Goal: Obtain resource: Obtain resource

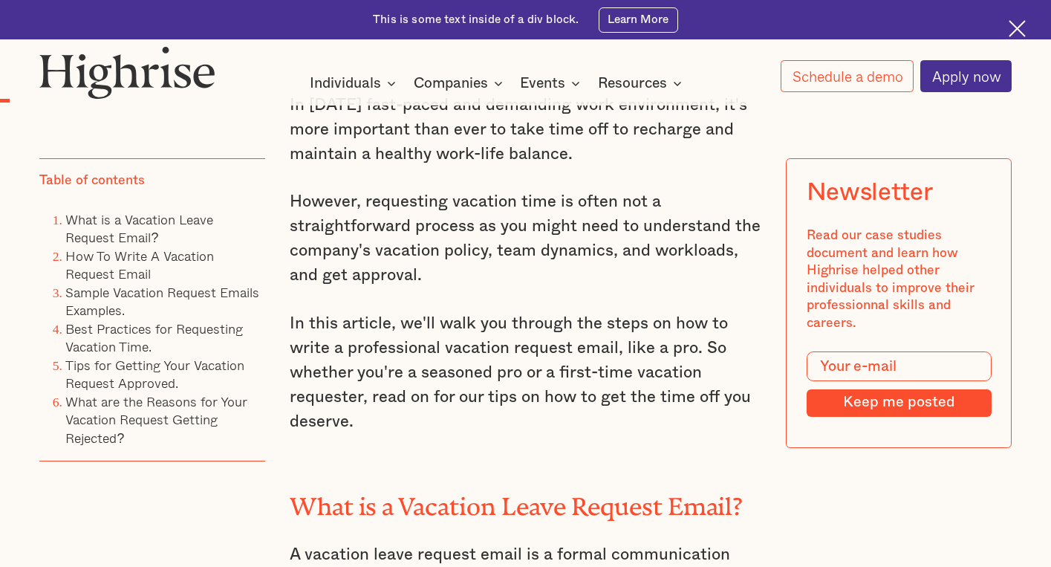
scroll to position [1040, 0]
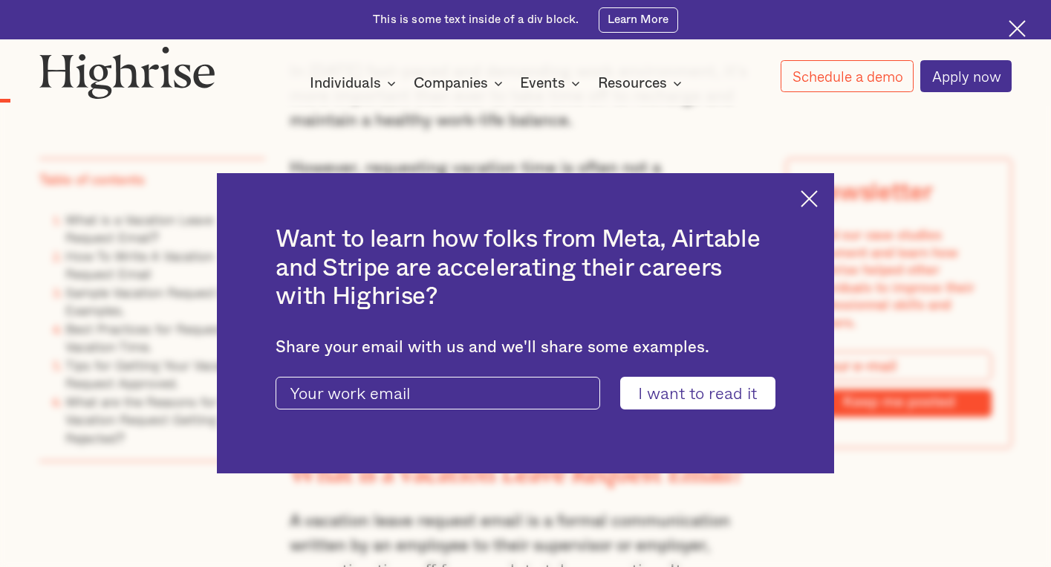
click at [815, 198] on img at bounding box center [808, 198] width 17 height 17
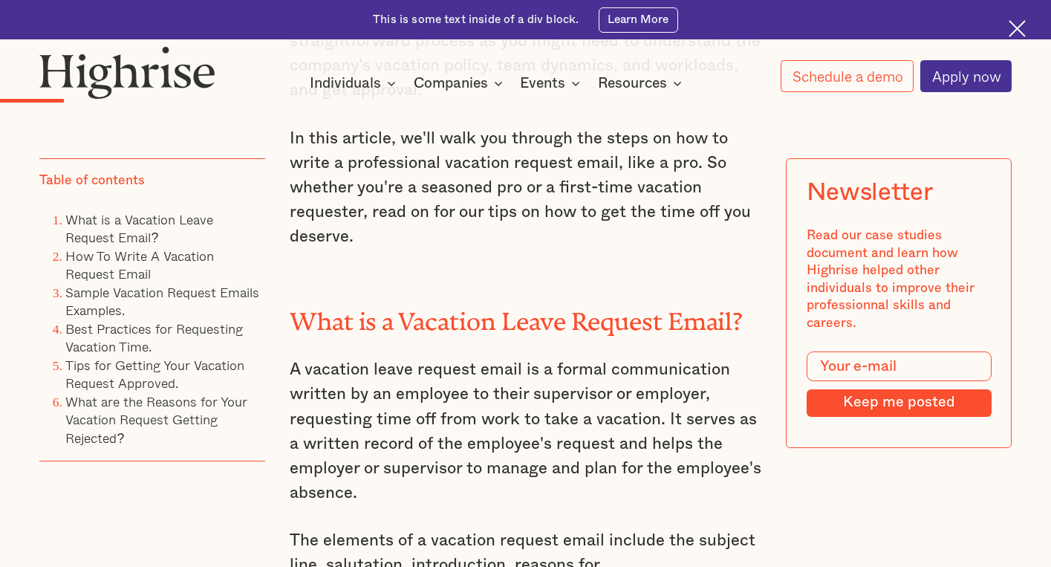
scroll to position [1188, 0]
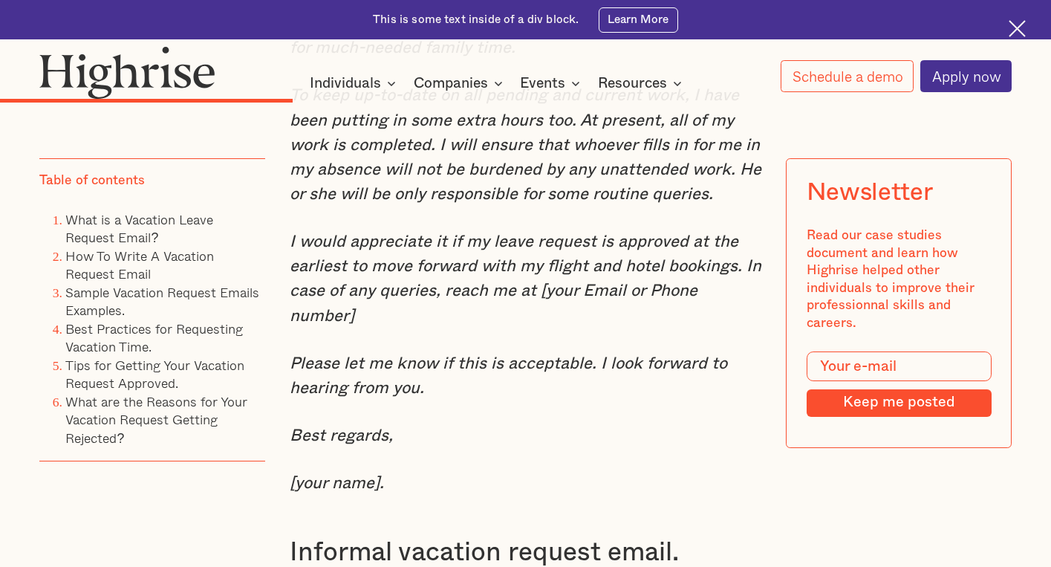
scroll to position [4455, 0]
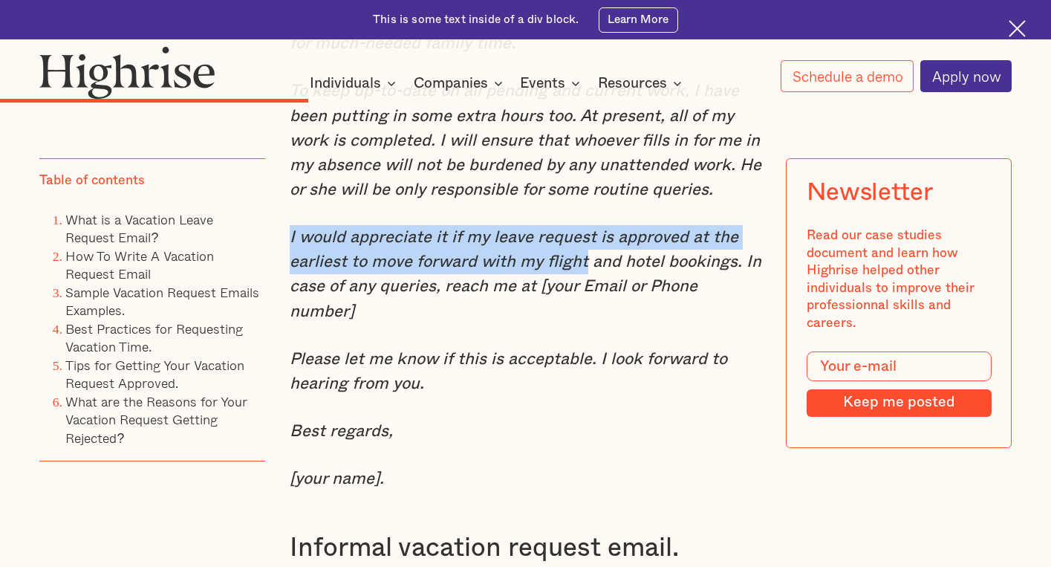
drag, startPoint x: 584, startPoint y: 304, endPoint x: 272, endPoint y: 288, distance: 312.3
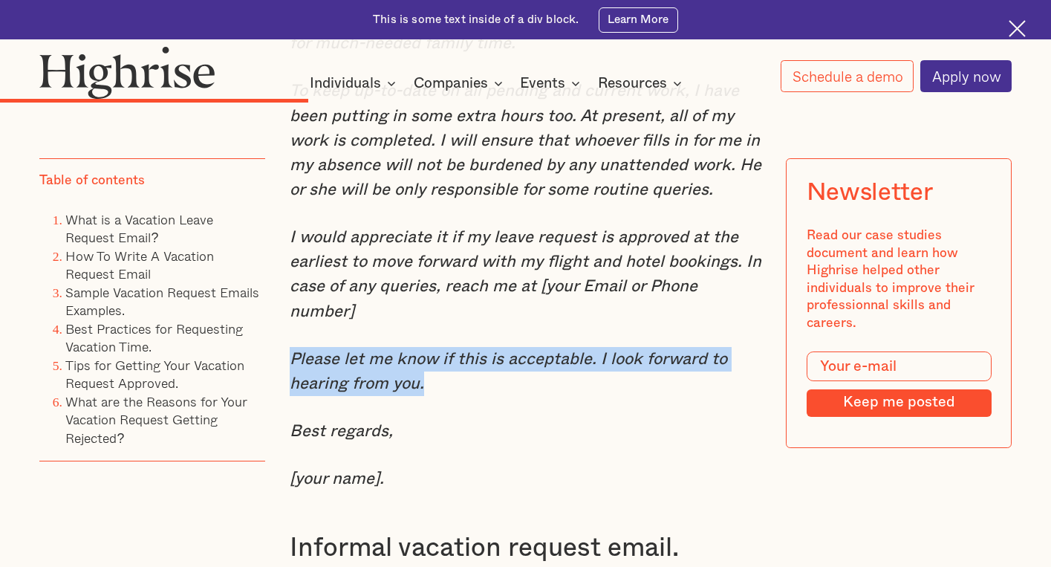
drag, startPoint x: 430, startPoint y: 402, endPoint x: 278, endPoint y: 383, distance: 152.6
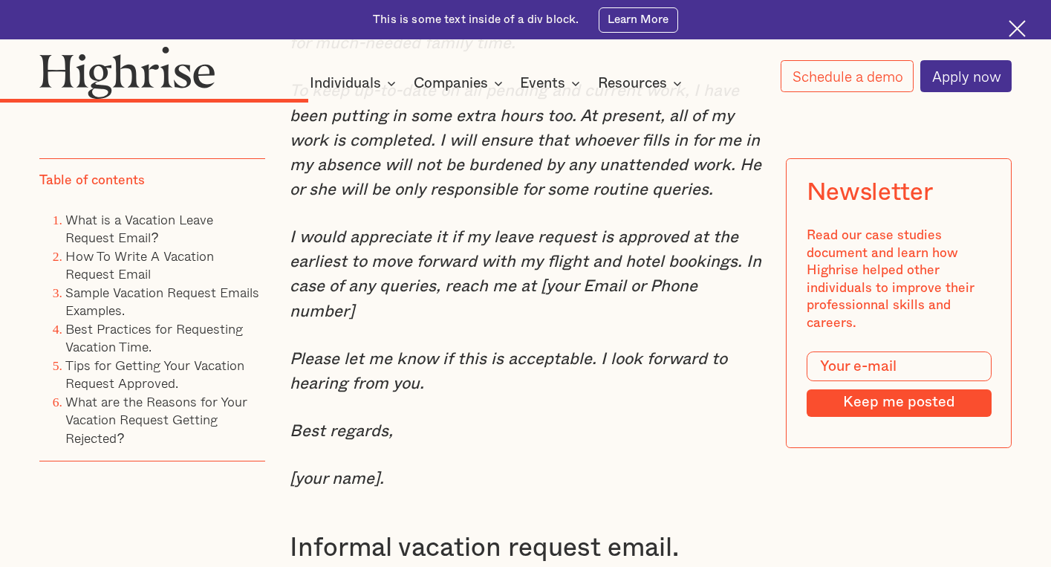
click at [553, 198] on em "To keep up-to-date on all pending and current work, I have been putting in some…" at bounding box center [526, 139] width 472 height 115
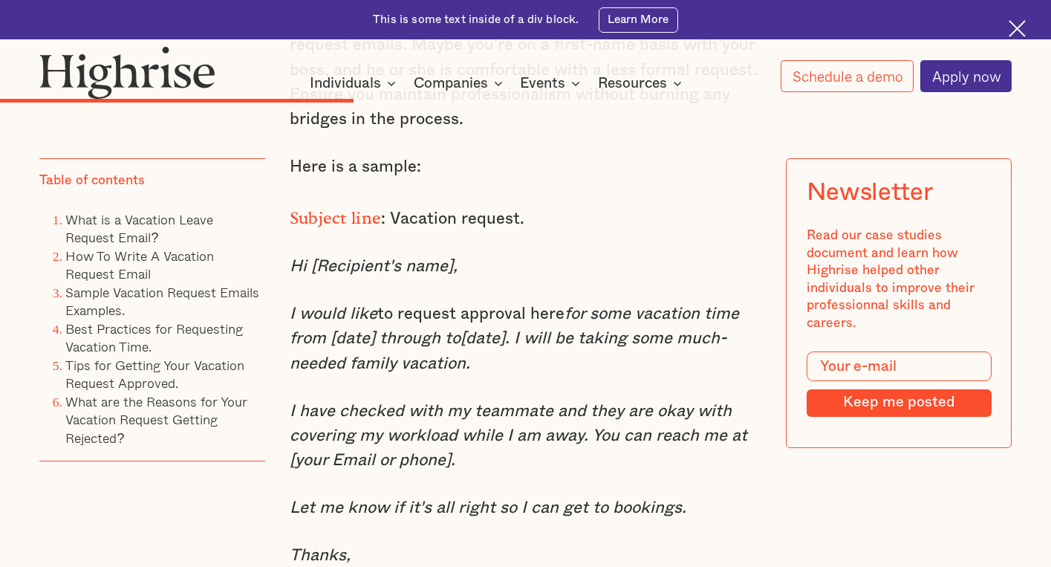
scroll to position [5050, 0]
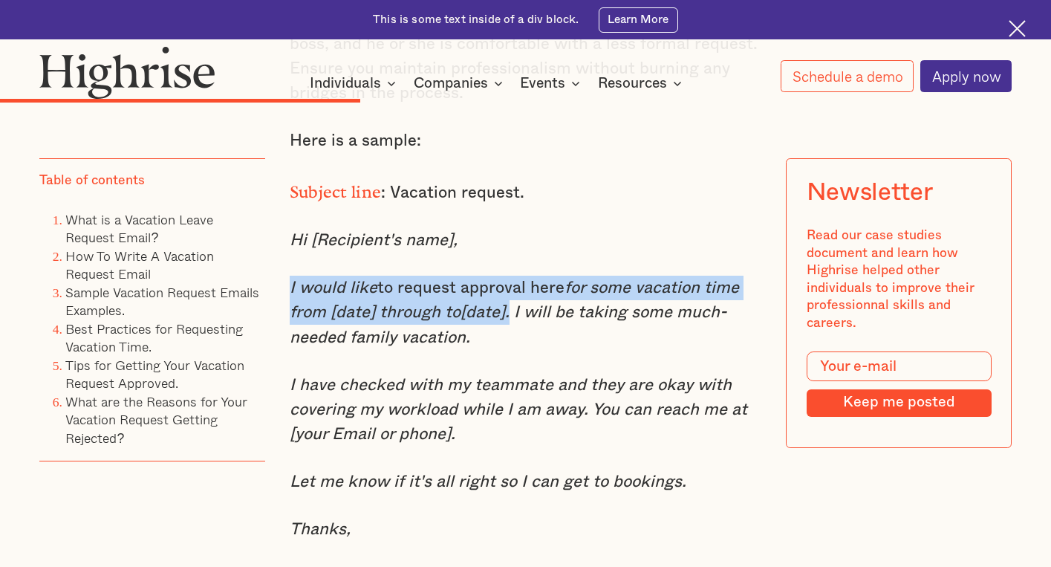
drag, startPoint x: 287, startPoint y: 310, endPoint x: 503, endPoint y: 333, distance: 217.2
click at [503, 333] on p "I would like to request approval here for some vacation time from [date] throug…" at bounding box center [526, 312] width 472 height 74
copy p "I would like to request approval here for some vacation time from [date] throug…"
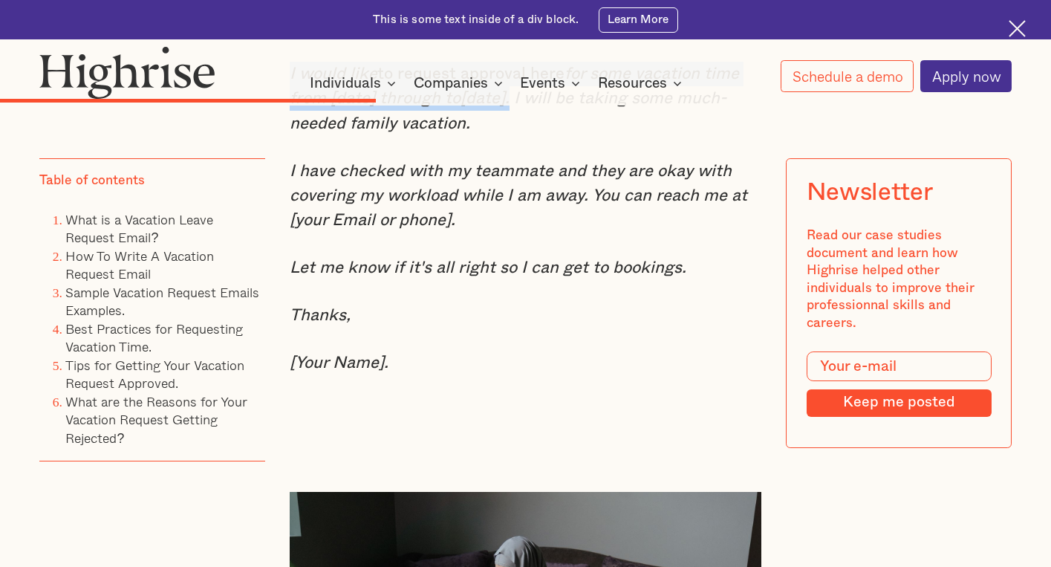
scroll to position [5272, 0]
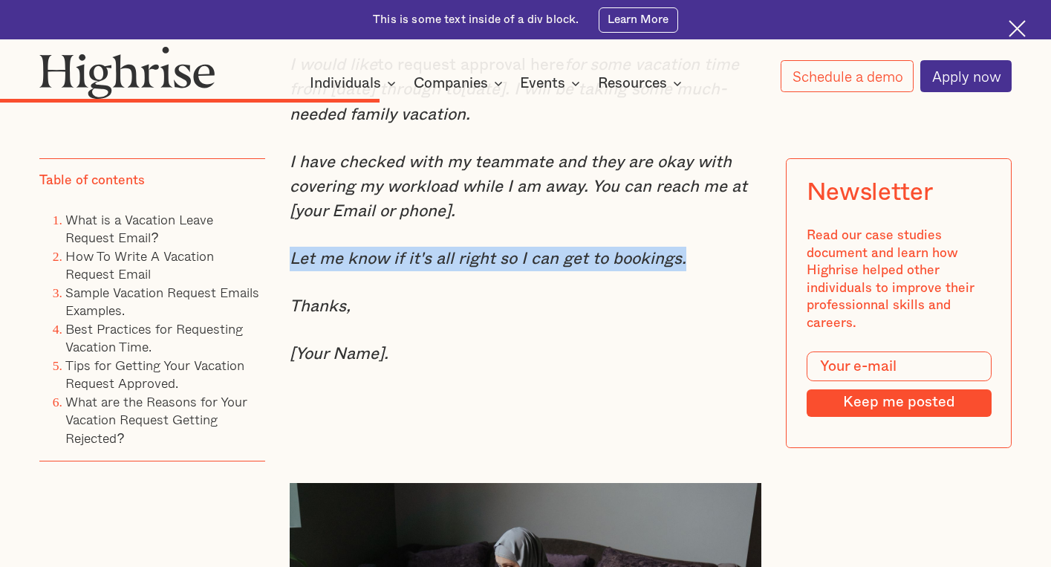
drag, startPoint x: 691, startPoint y: 284, endPoint x: 284, endPoint y: 284, distance: 406.2
copy em "Let me know if it's all right so I can get to bookings."
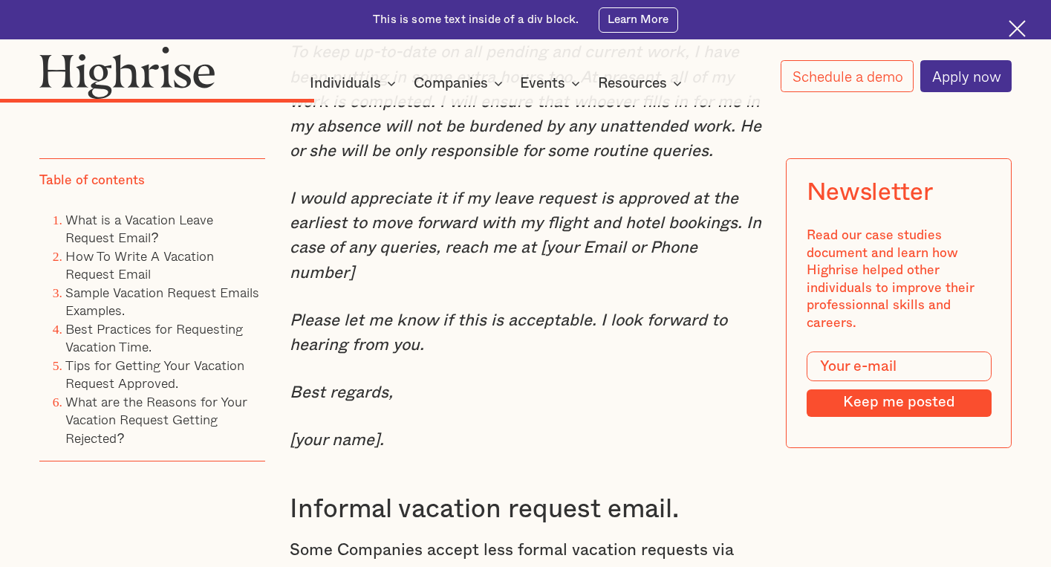
scroll to position [4530, 0]
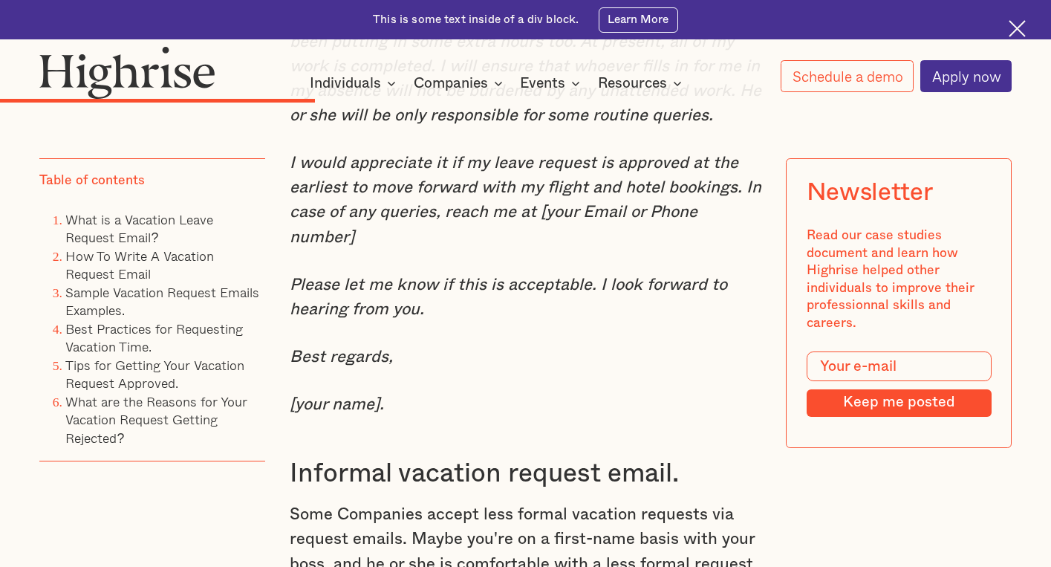
click at [296, 299] on em "Please let me know if this is acceptable. I look forward to hearing from you." at bounding box center [508, 296] width 437 height 41
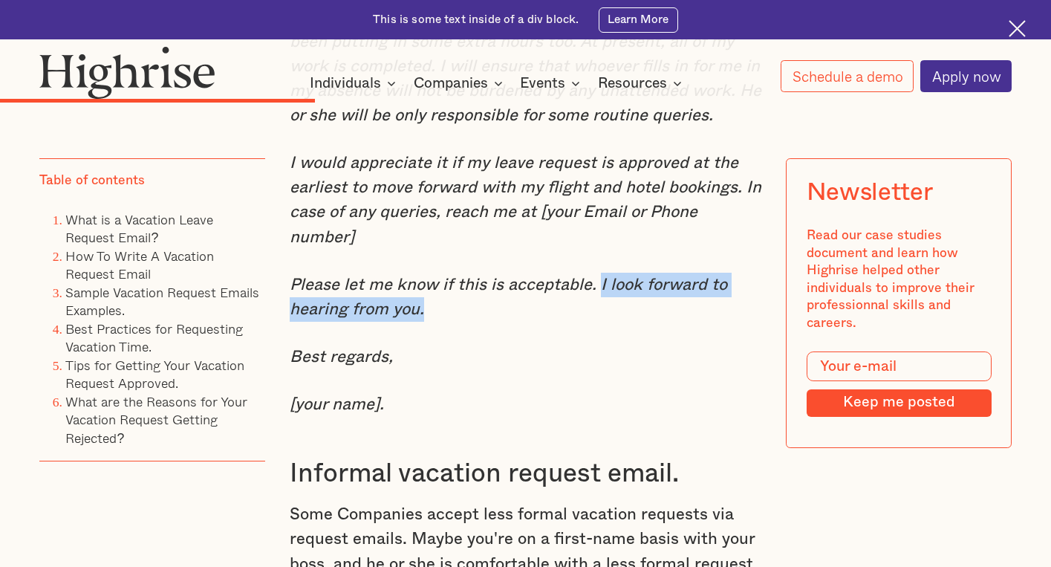
drag, startPoint x: 595, startPoint y: 302, endPoint x: 612, endPoint y: 320, distance: 24.7
click at [612, 320] on p "Please let me know if this is acceptable. I look forward to hearing from you." at bounding box center [526, 297] width 472 height 49
copy em "I look forward to hearing from you."
